Goal: Navigation & Orientation: Find specific page/section

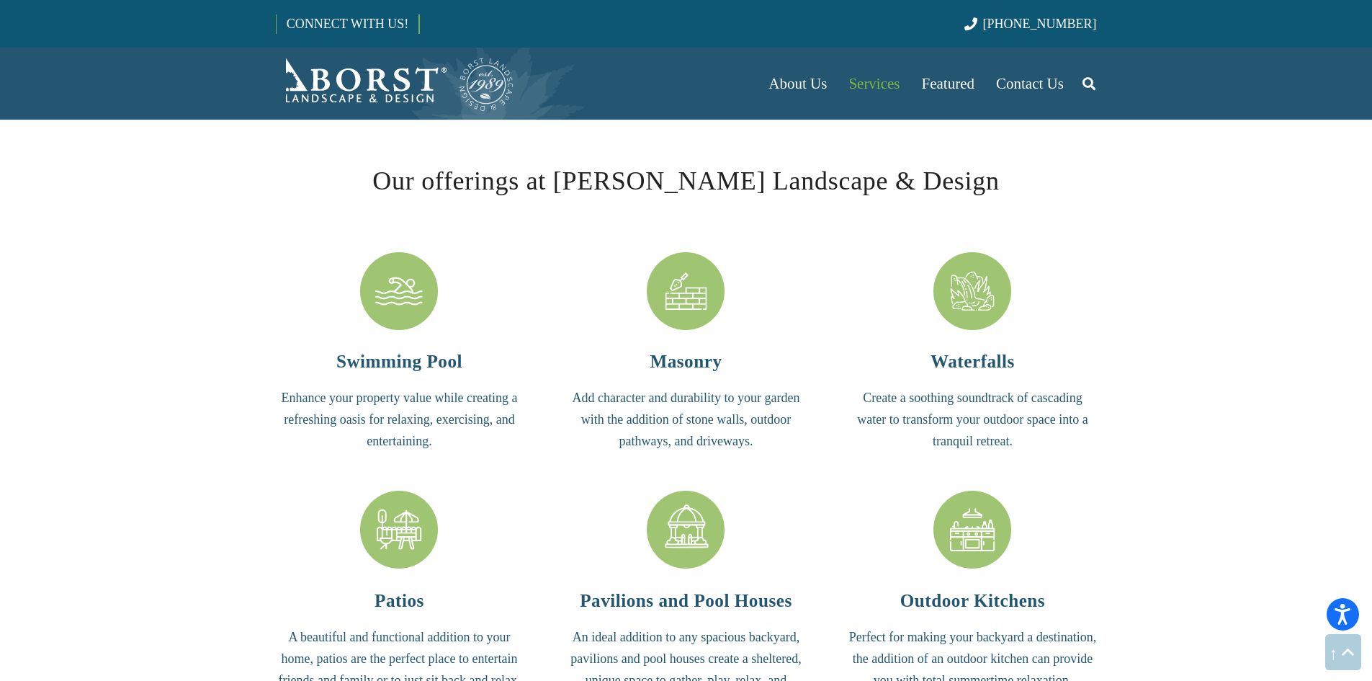
scroll to position [3365, 0]
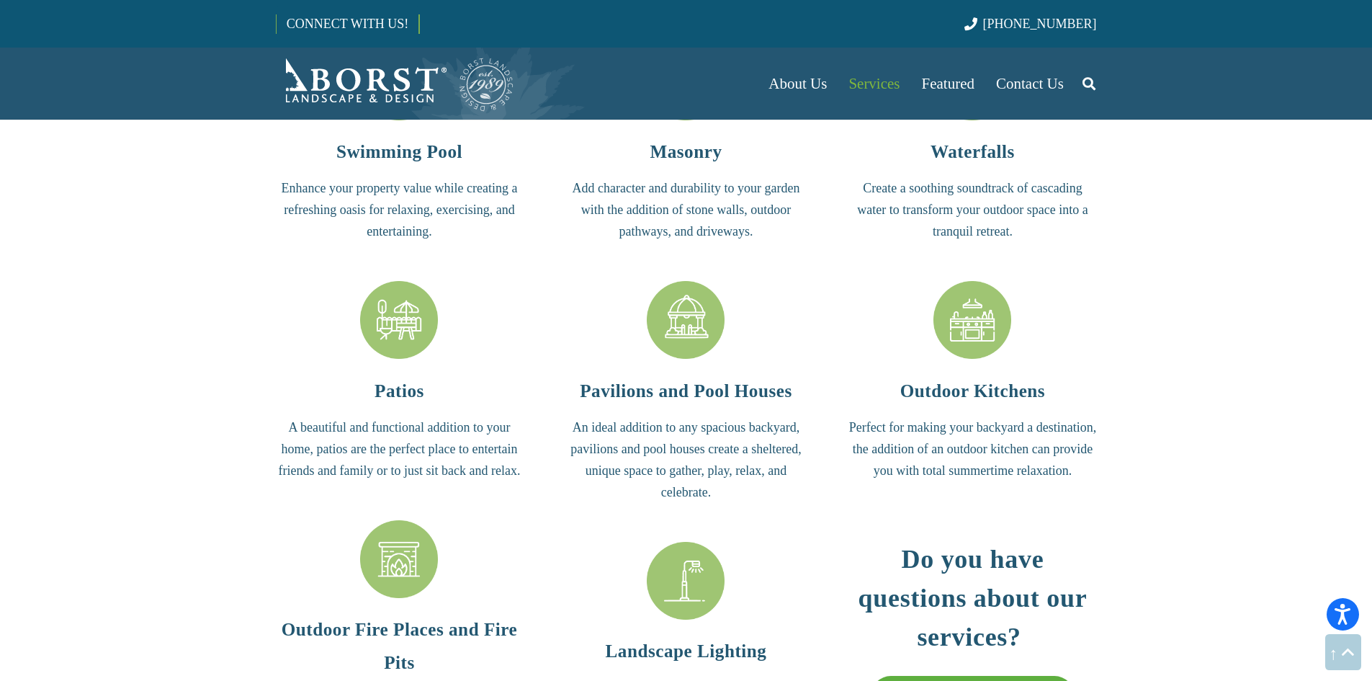
click at [683, 318] on img "Pavilions and Pool Houses" at bounding box center [686, 320] width 78 height 78
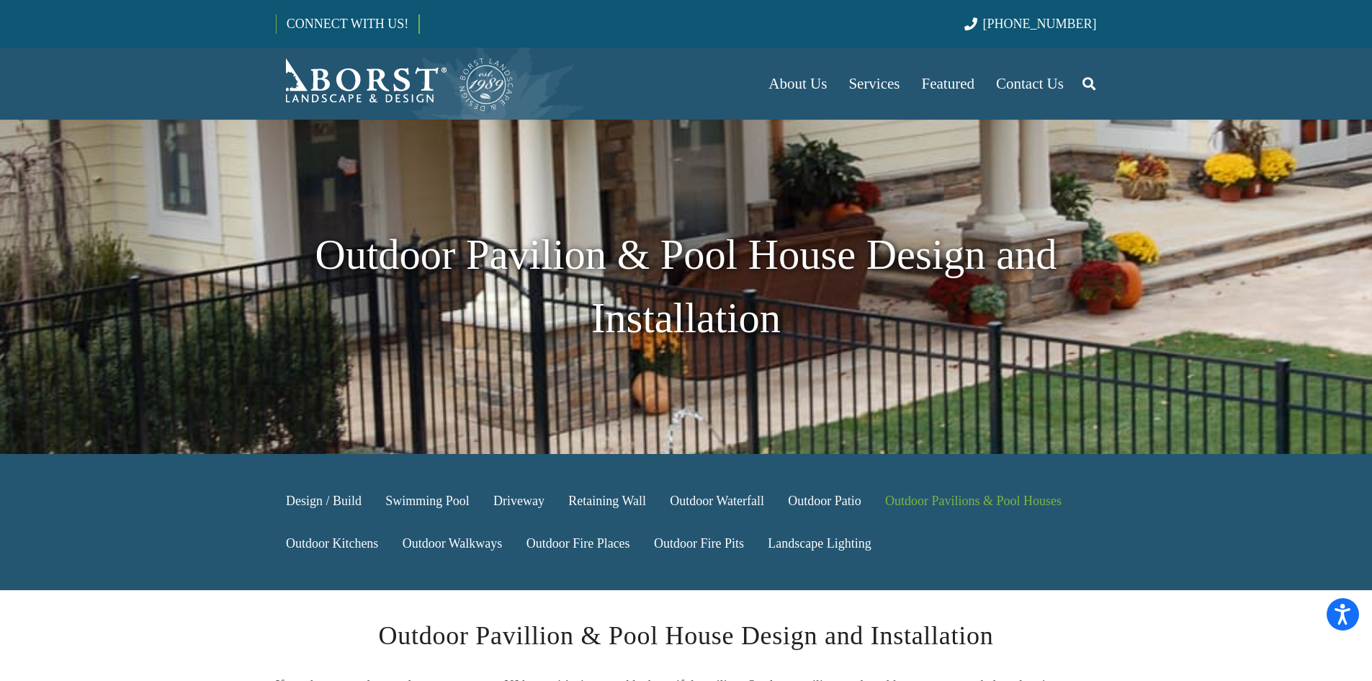
click at [324, 70] on img "Borst-Logo" at bounding box center [395, 84] width 239 height 58
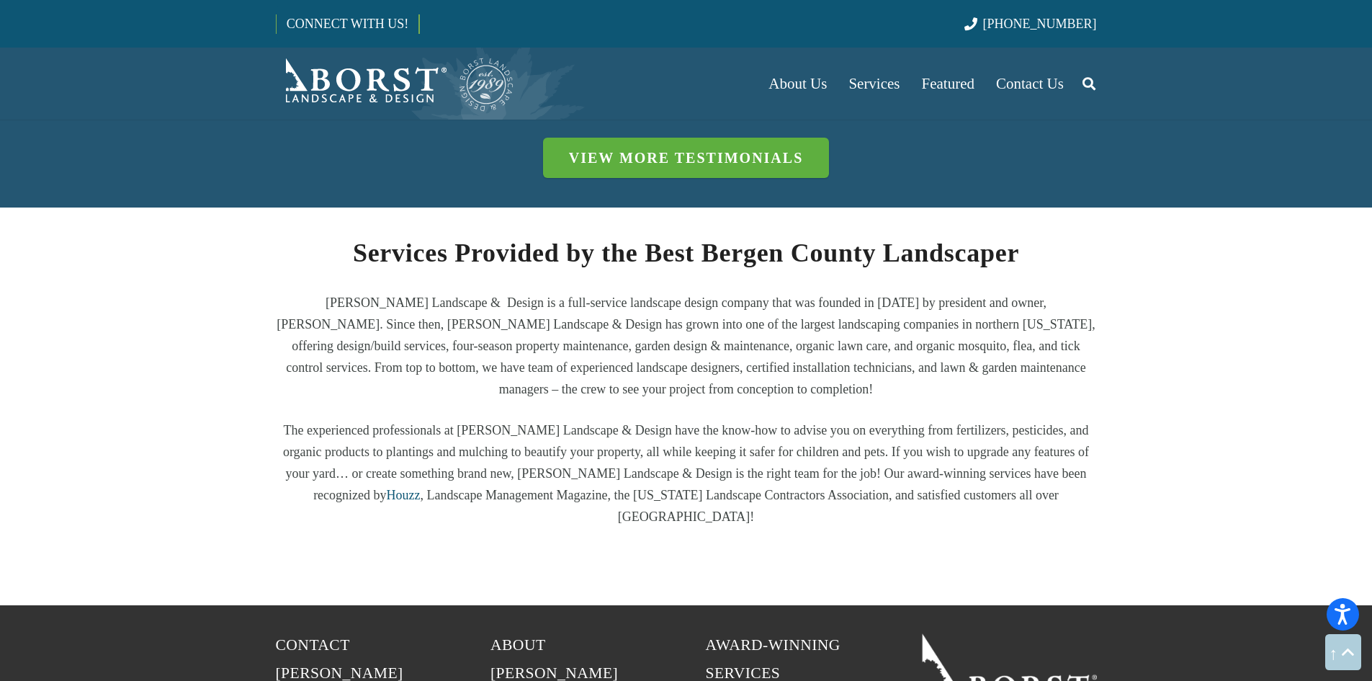
scroll to position [2768, 0]
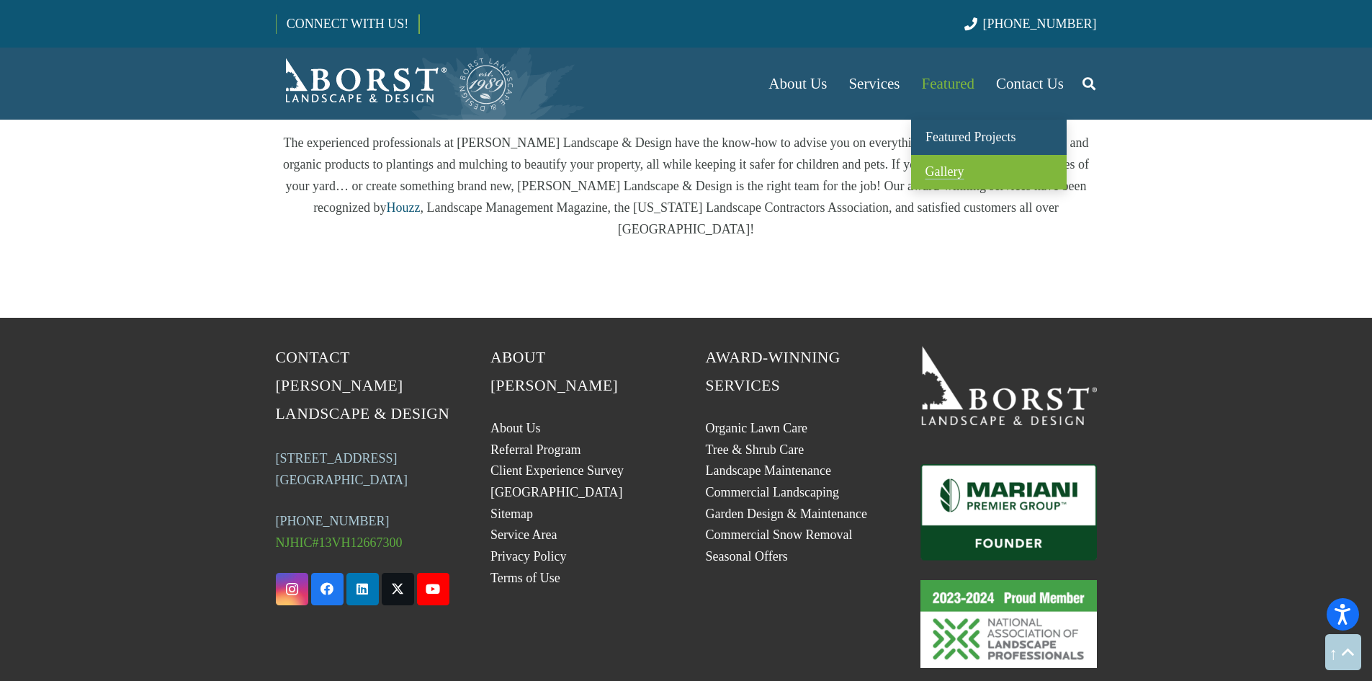
click at [960, 164] on span "Gallery" at bounding box center [945, 171] width 39 height 14
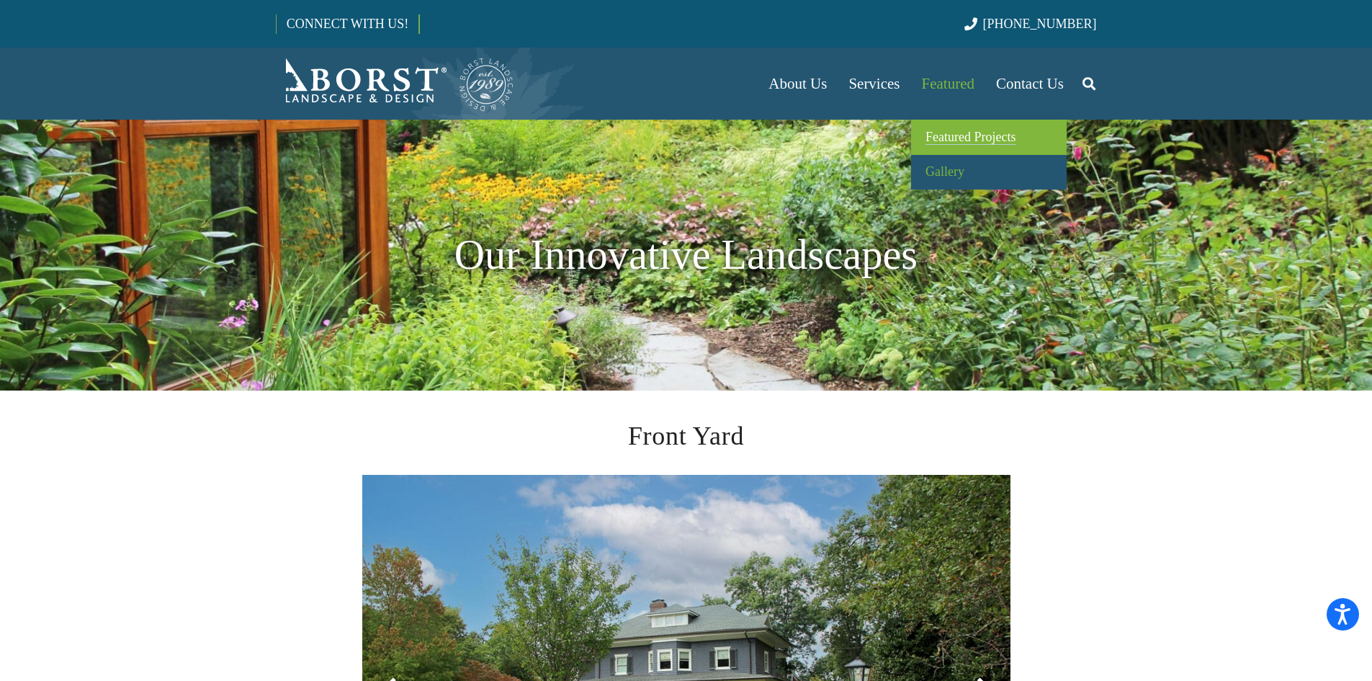
click at [957, 130] on span "Featured Projects" at bounding box center [971, 137] width 90 height 14
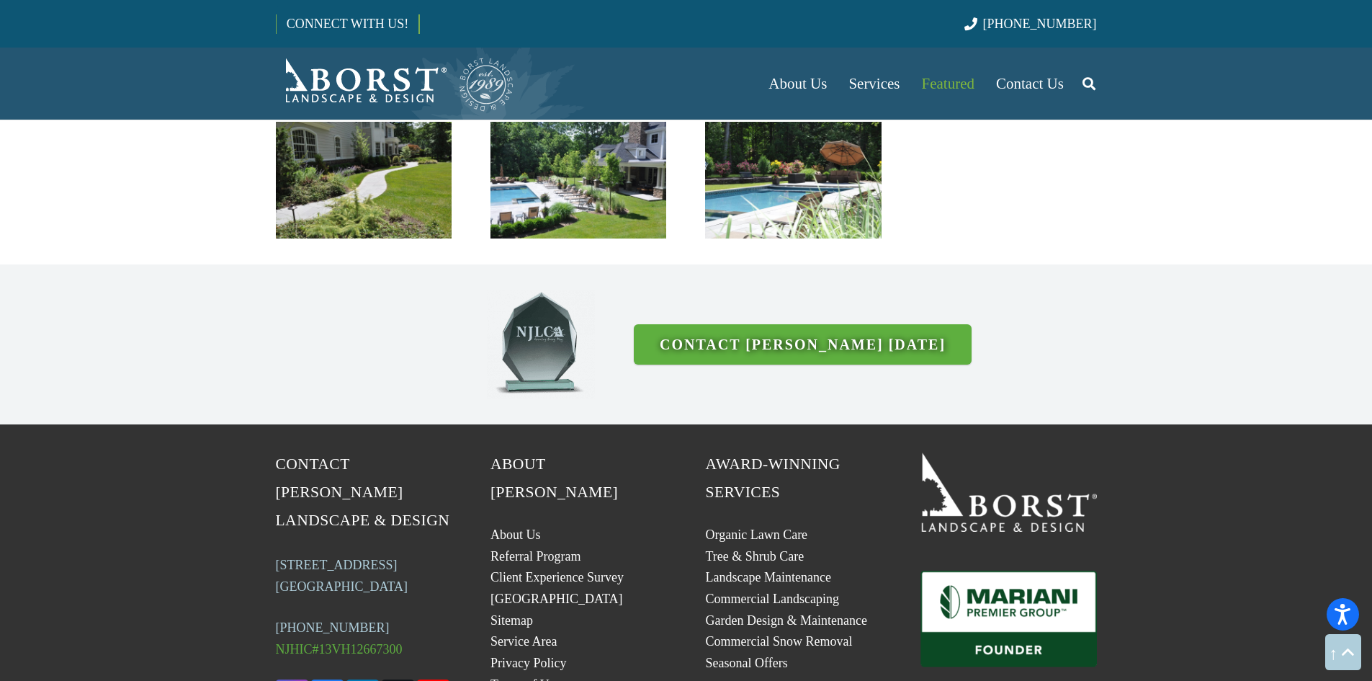
scroll to position [3865, 0]
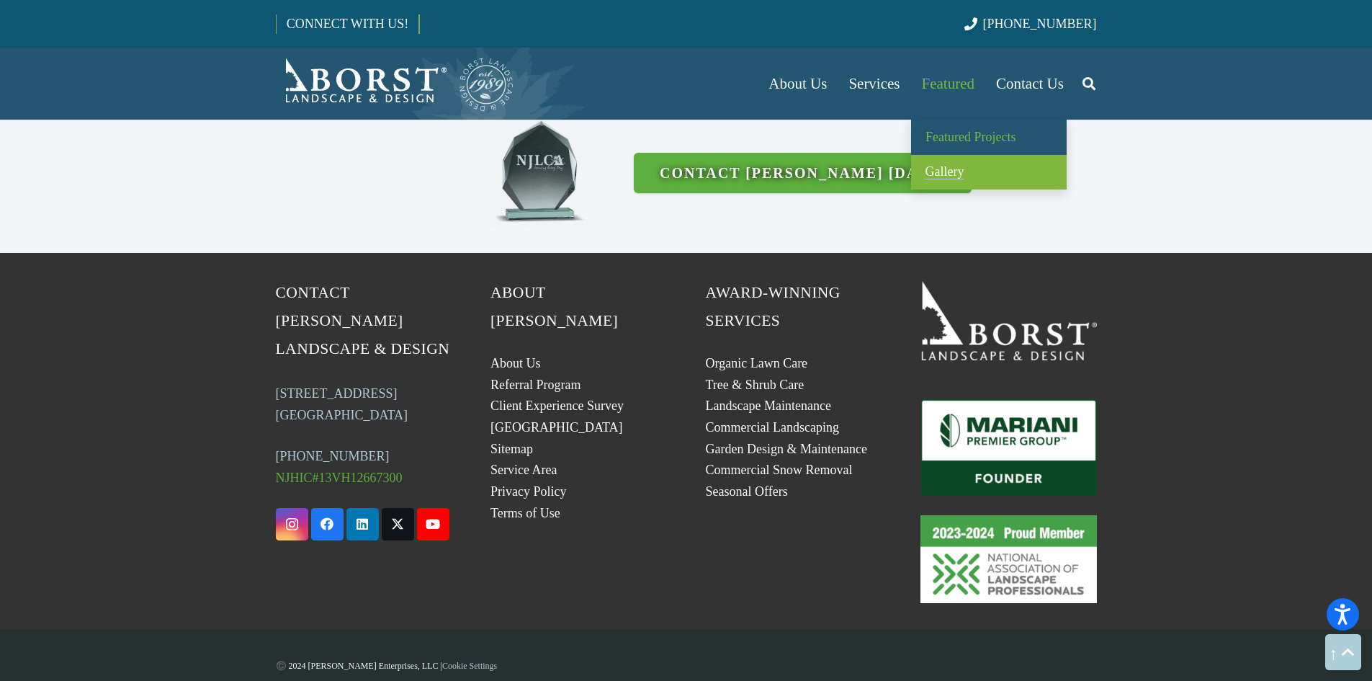
click at [944, 160] on link "Gallery" at bounding box center [989, 172] width 156 height 35
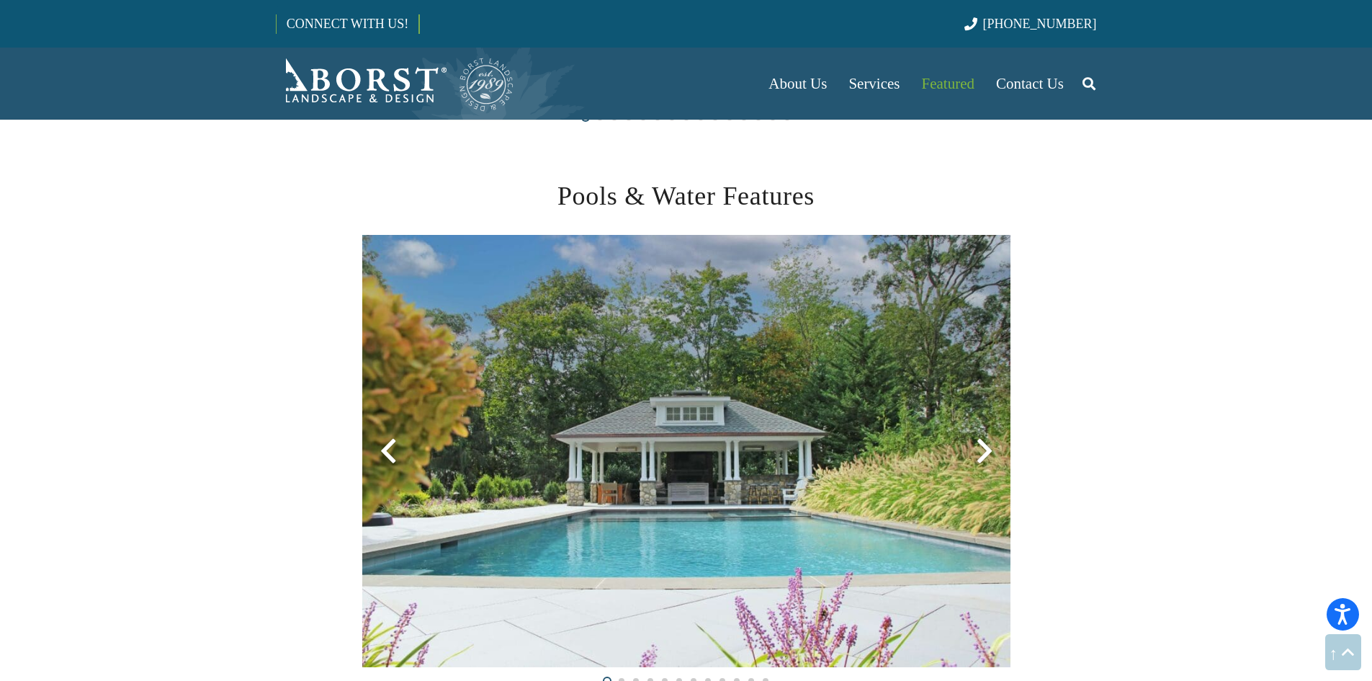
scroll to position [2521, 0]
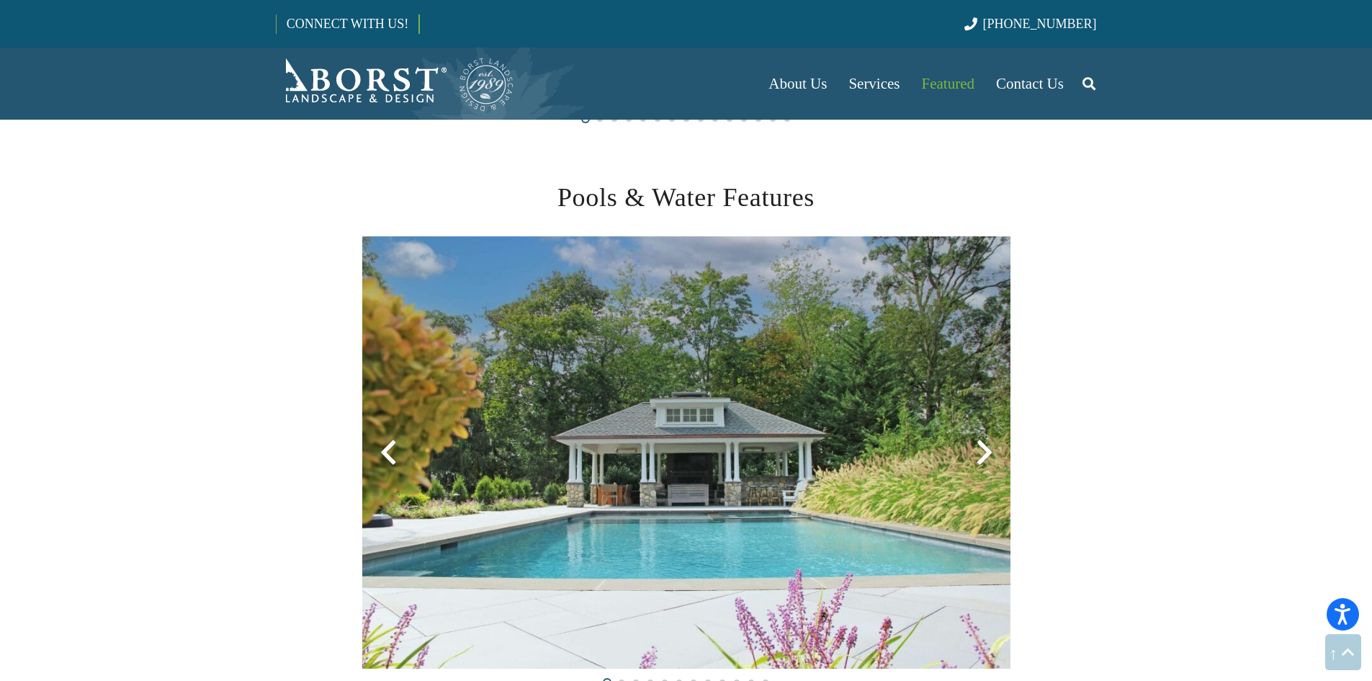
click at [993, 465] on div at bounding box center [985, 452] width 52 height 52
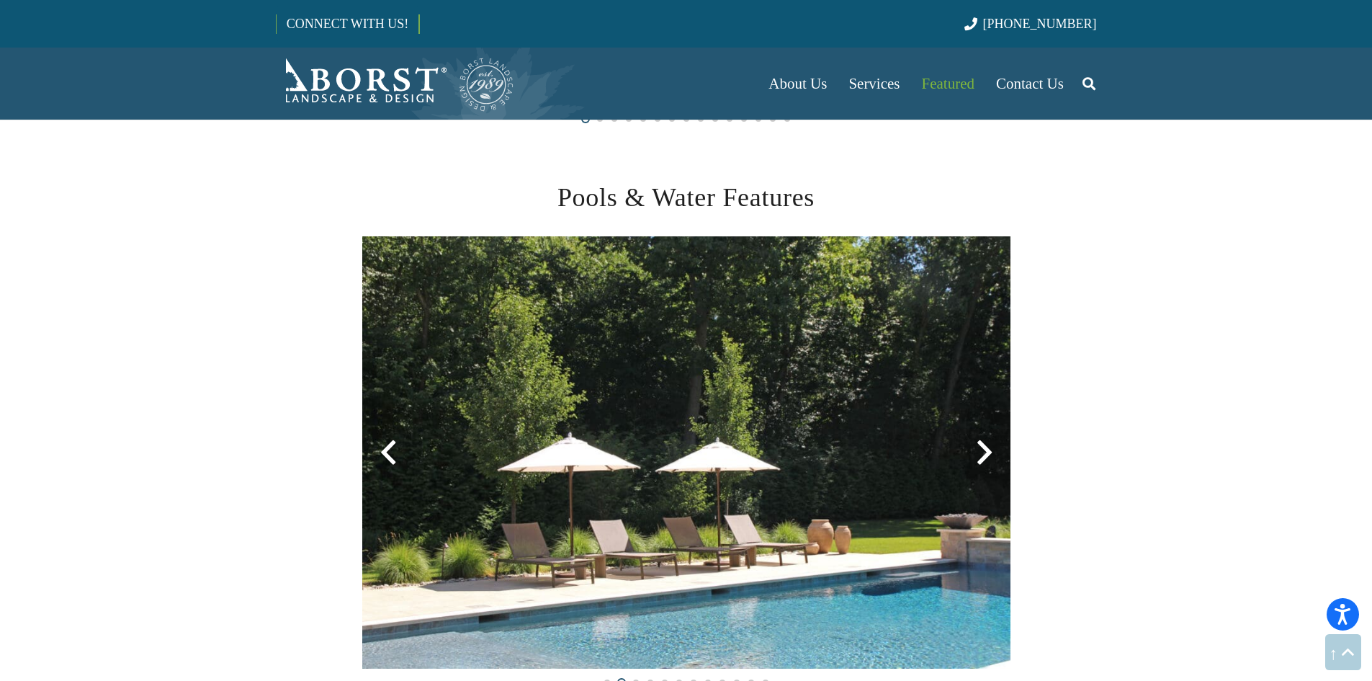
click at [993, 465] on div at bounding box center [985, 452] width 52 height 52
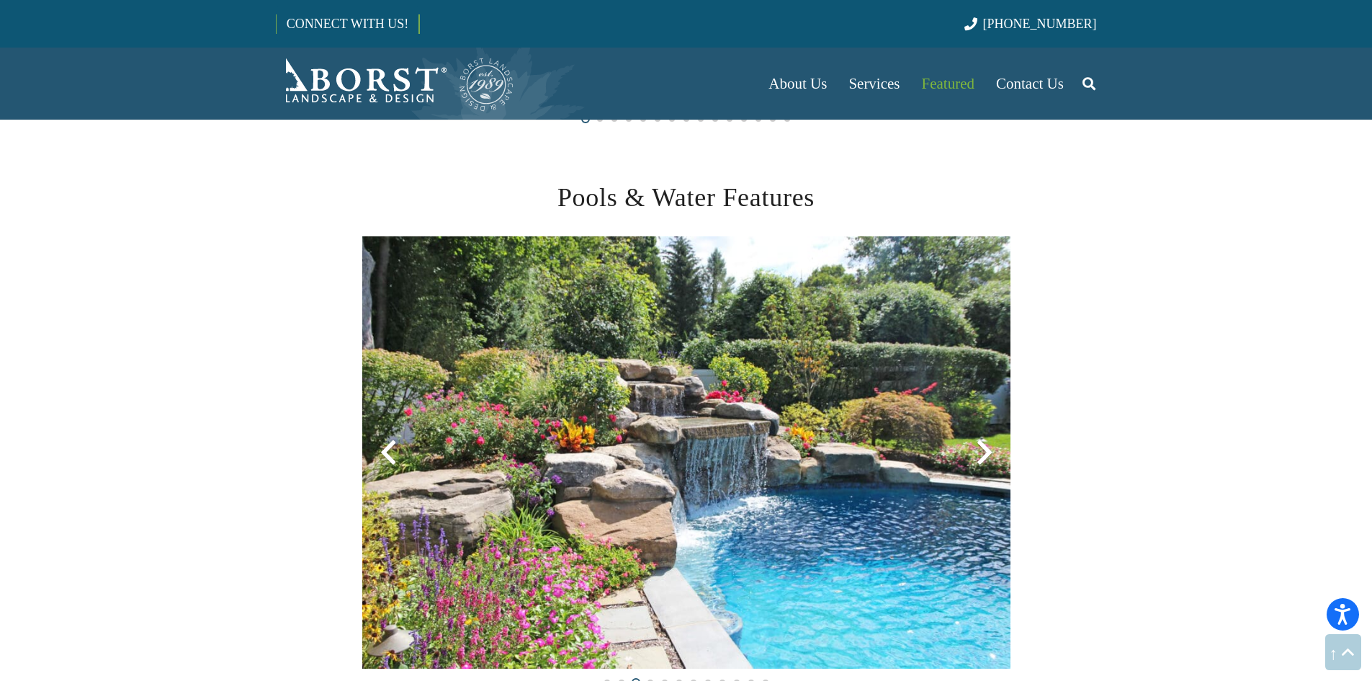
click at [993, 465] on div at bounding box center [985, 452] width 52 height 52
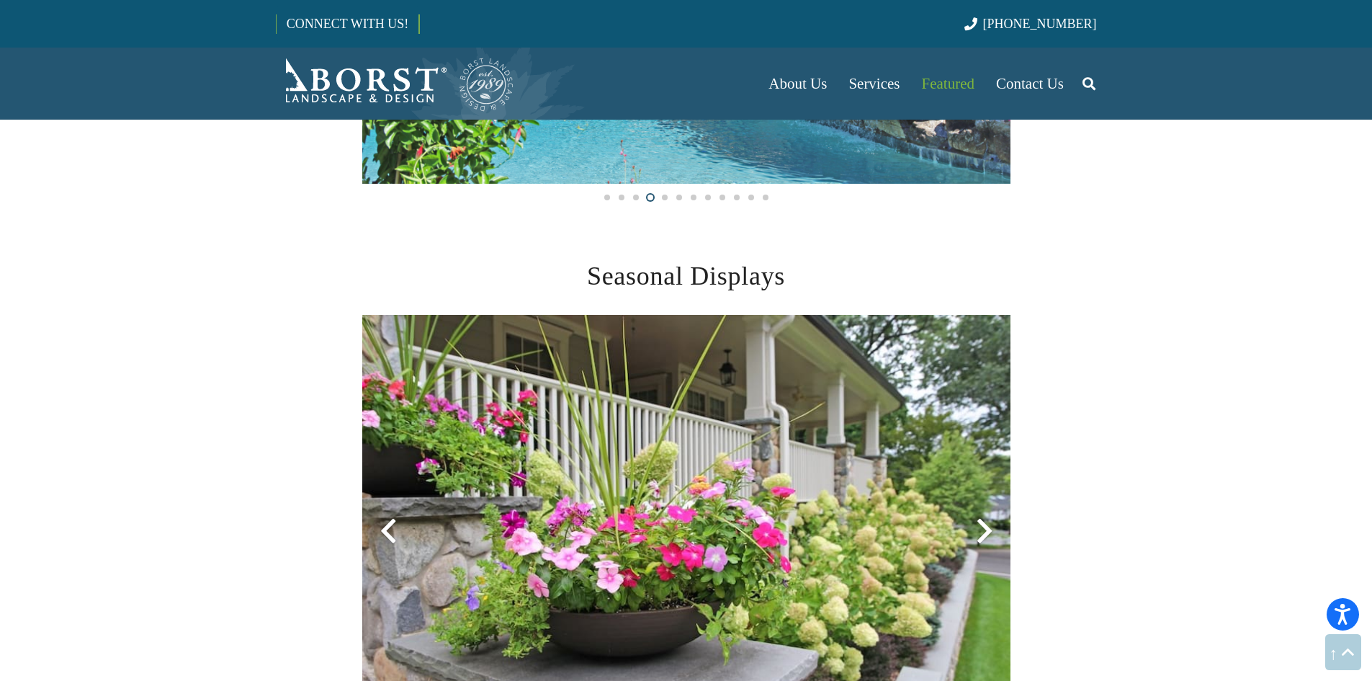
scroll to position [3025, 0]
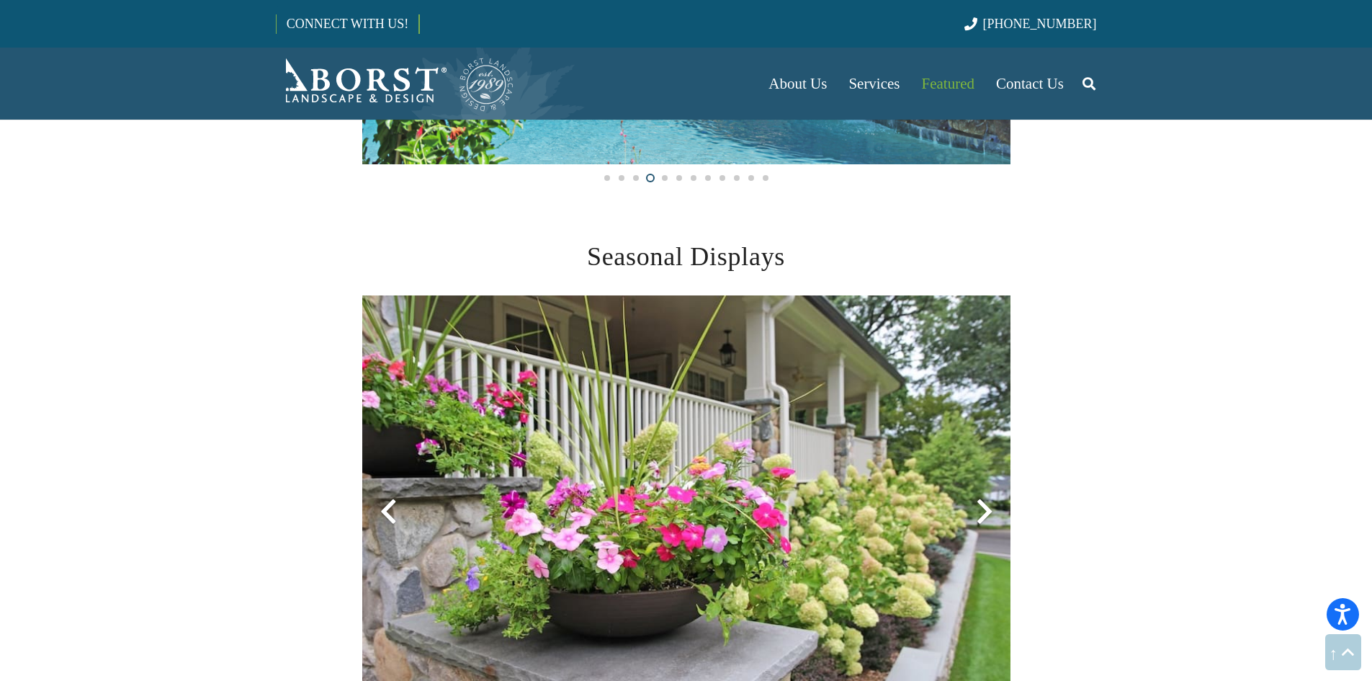
click at [986, 506] on div at bounding box center [985, 511] width 52 height 52
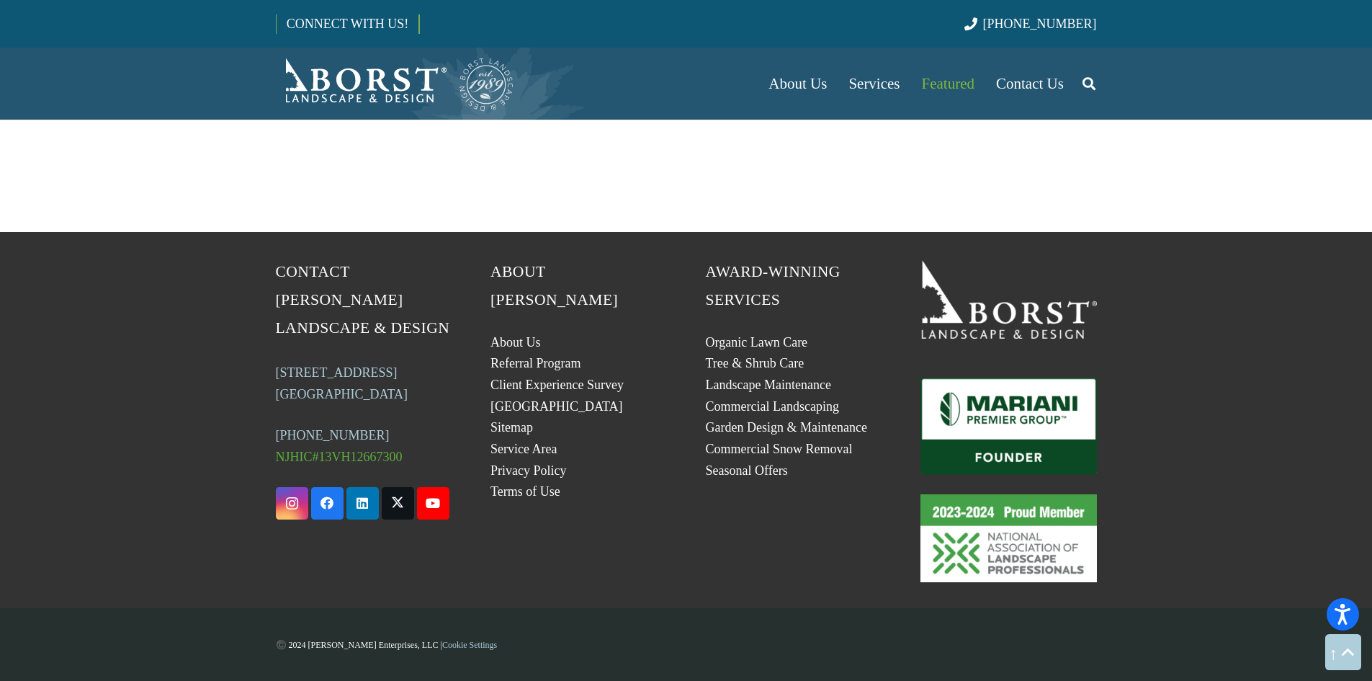
scroll to position [4229, 0]
